Goal: Transaction & Acquisition: Purchase product/service

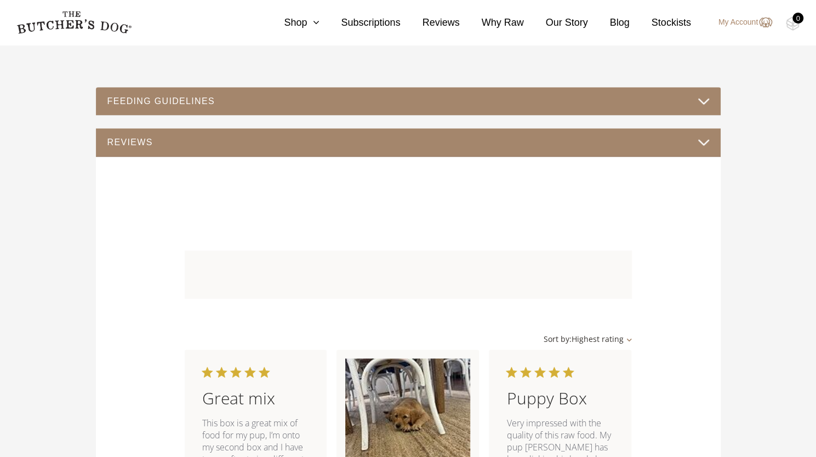
drag, startPoint x: 703, startPoint y: 101, endPoint x: 741, endPoint y: 131, distance: 47.6
click at [703, 101] on button "FEEDING GUIDELINES" at bounding box center [408, 101] width 603 height 15
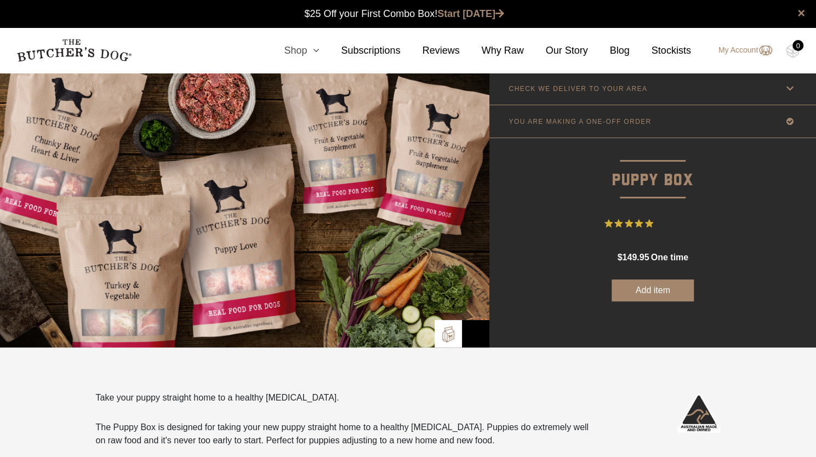
click at [314, 52] on link "Shop" at bounding box center [290, 50] width 57 height 15
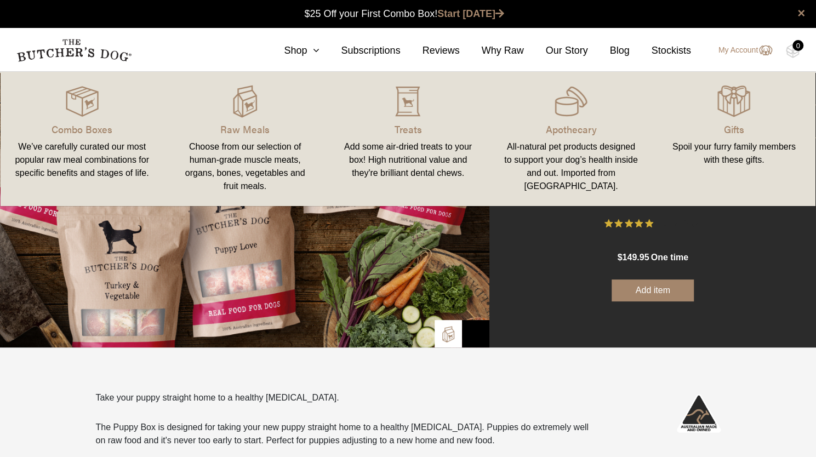
click at [412, 141] on div "Add some air-dried treats to your box! High nutritional value and they're brill…" at bounding box center [408, 159] width 137 height 39
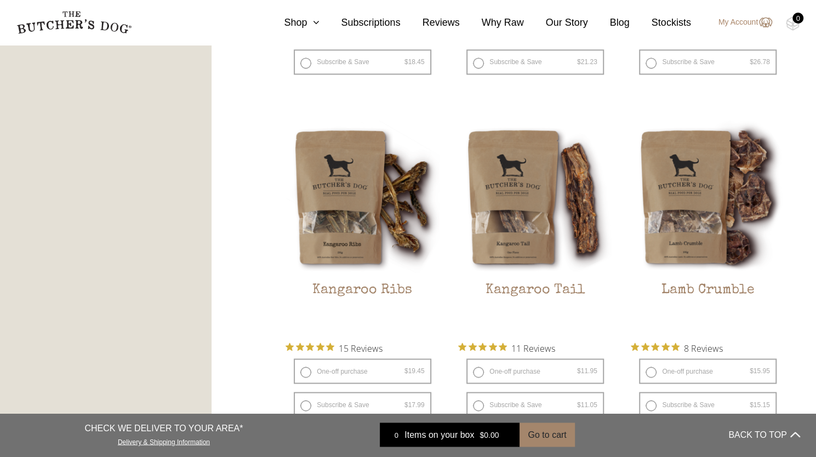
scroll to position [987, 0]
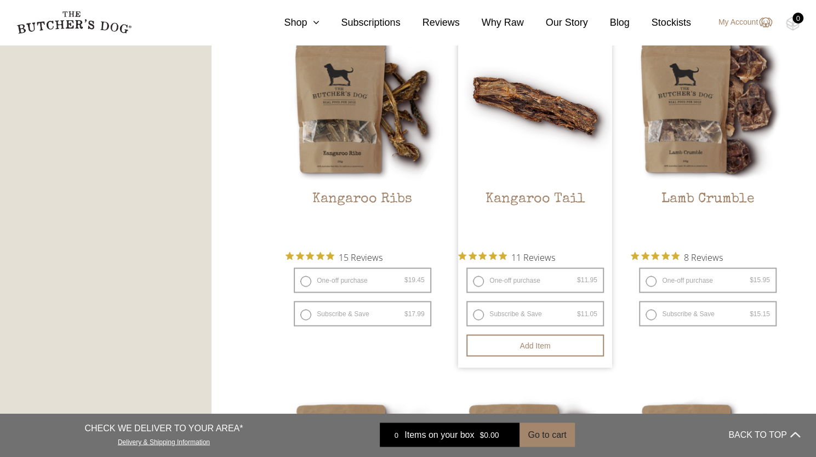
click at [536, 169] on img at bounding box center [535, 106] width 154 height 154
